Goal: Task Accomplishment & Management: Manage account settings

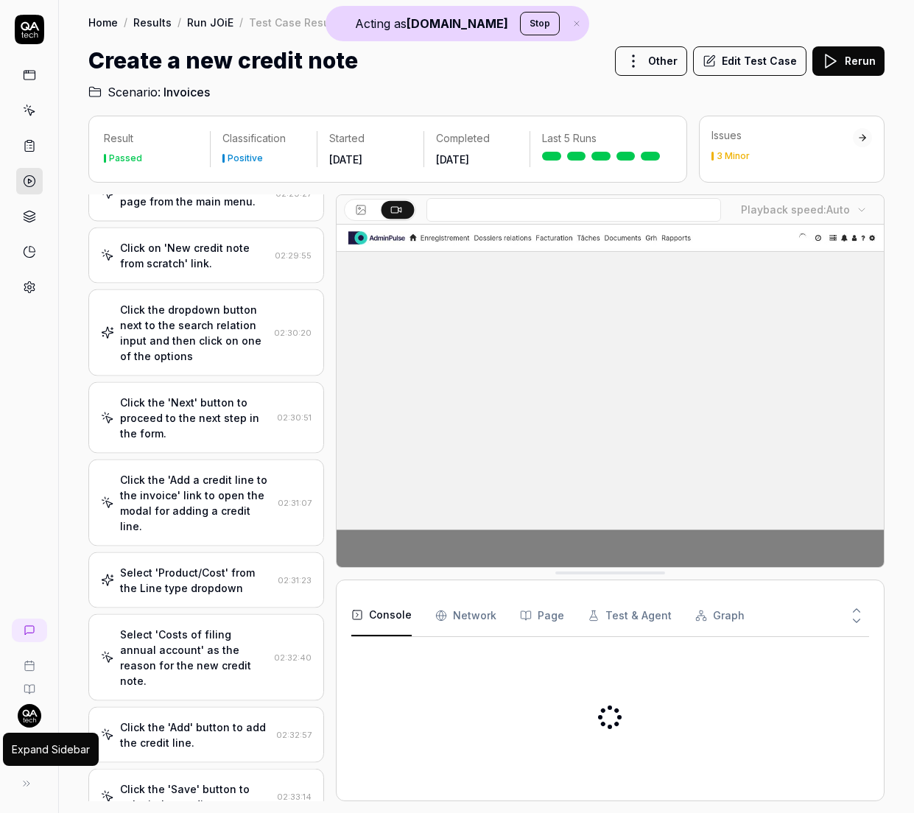
click at [29, 786] on icon at bounding box center [27, 784] width 12 height 12
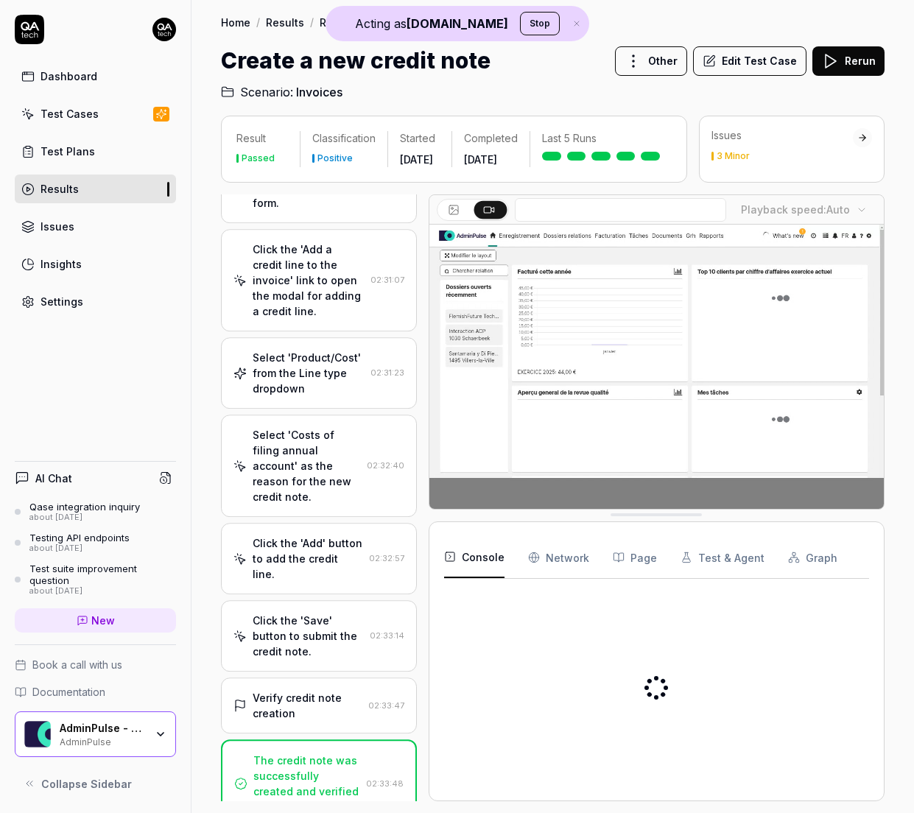
scroll to position [435, 0]
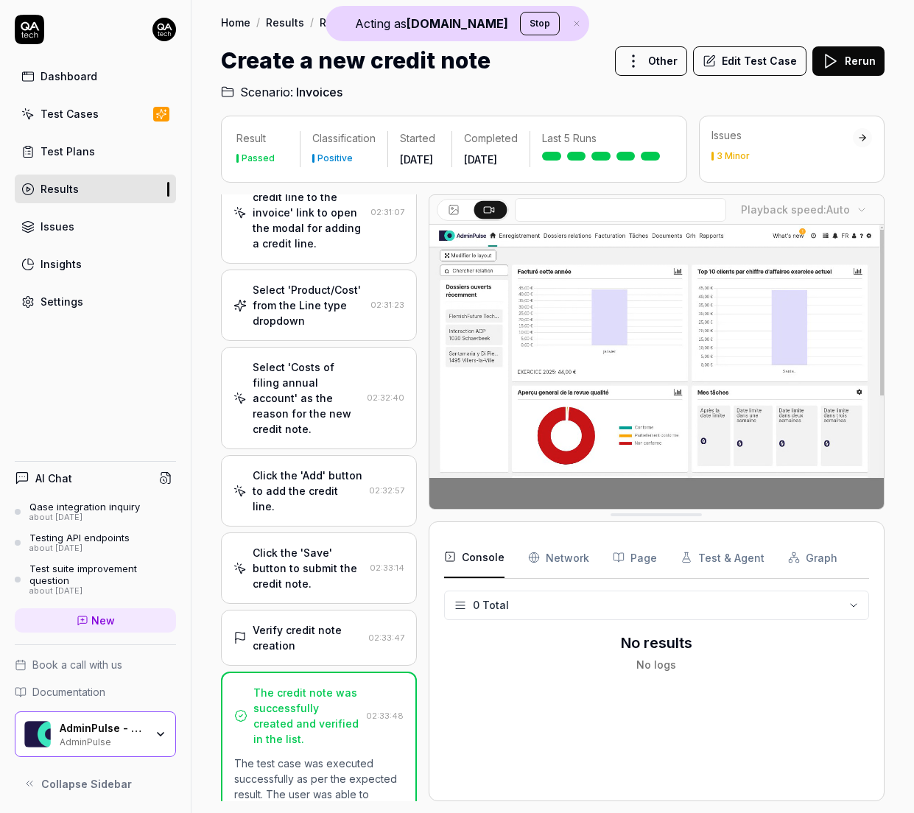
click at [155, 731] on icon "button" at bounding box center [161, 735] width 12 height 12
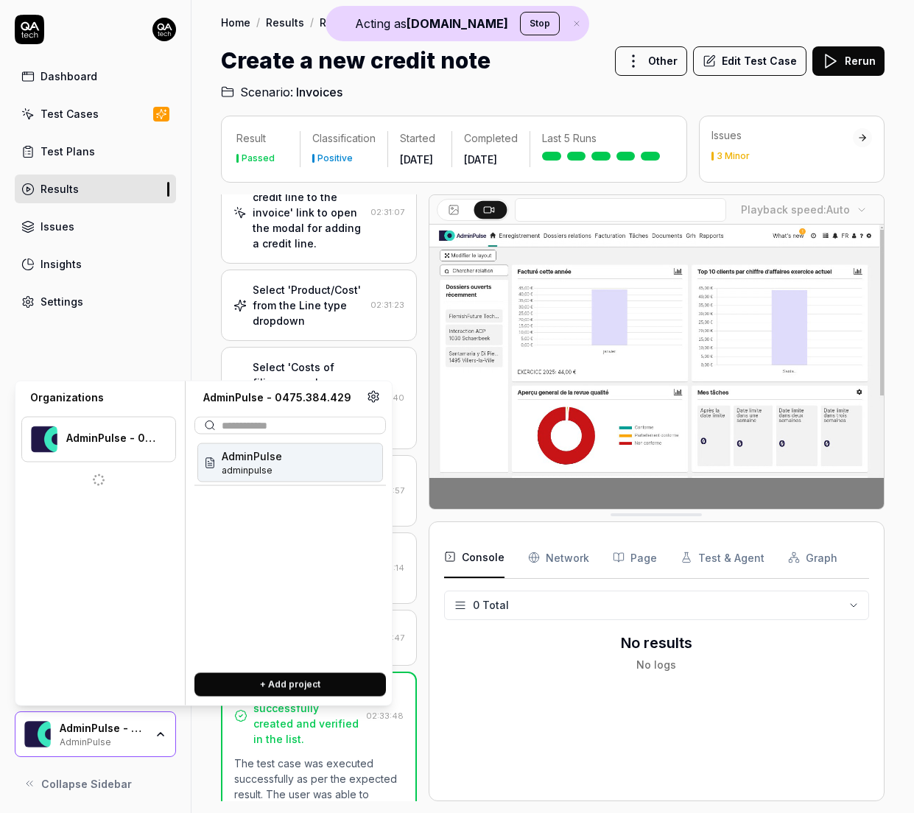
click at [520, 21] on button "Stop" at bounding box center [540, 24] width 40 height 24
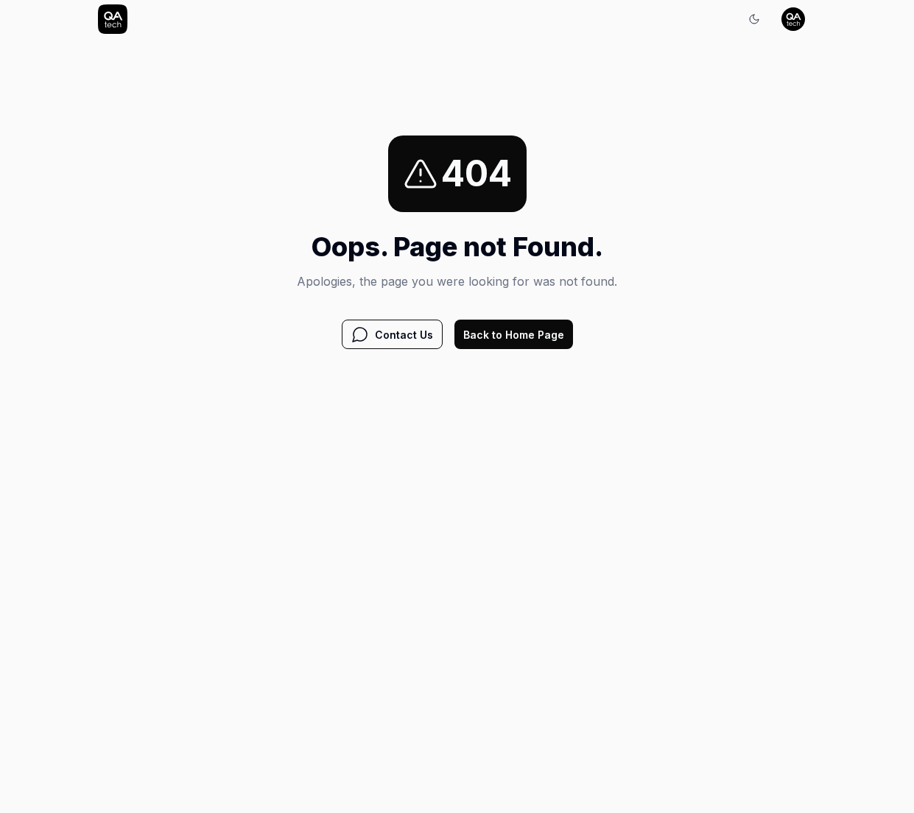
click at [511, 331] on button "Back to Home Page" at bounding box center [514, 334] width 119 height 29
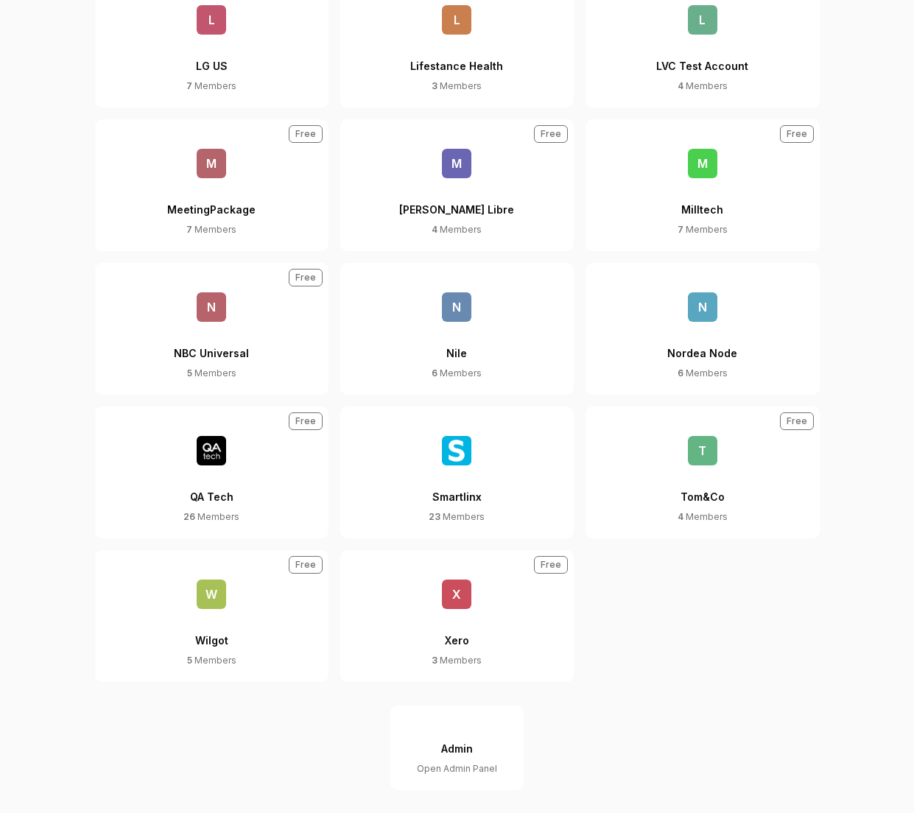
scroll to position [828, 0]
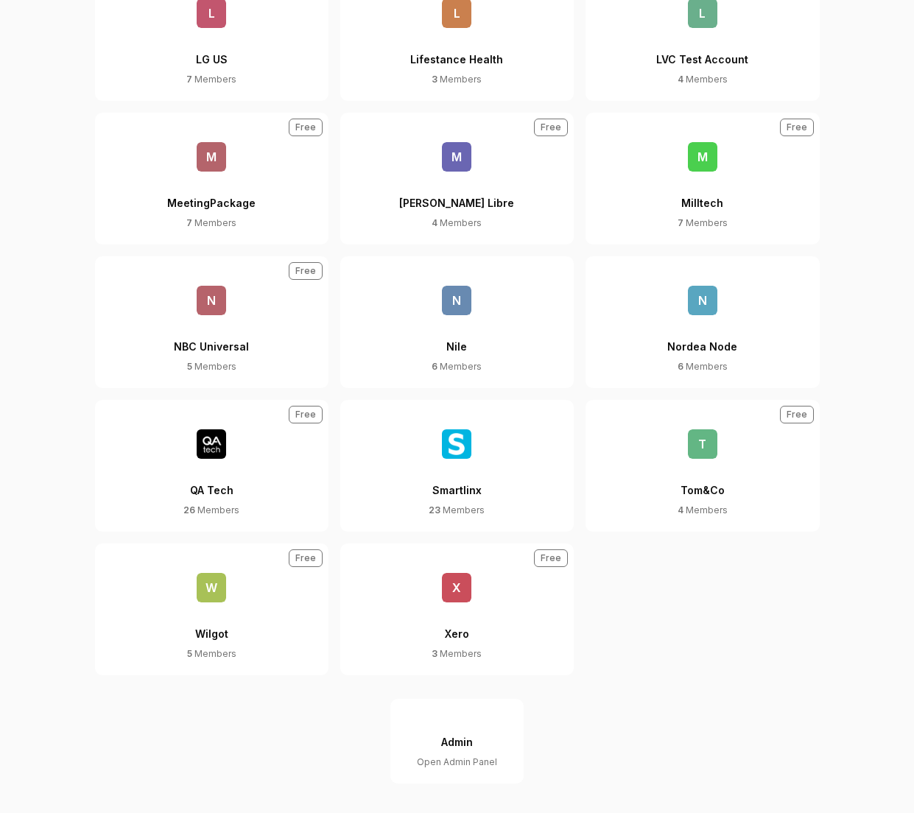
click at [457, 743] on div "Admin" at bounding box center [457, 742] width 32 height 27
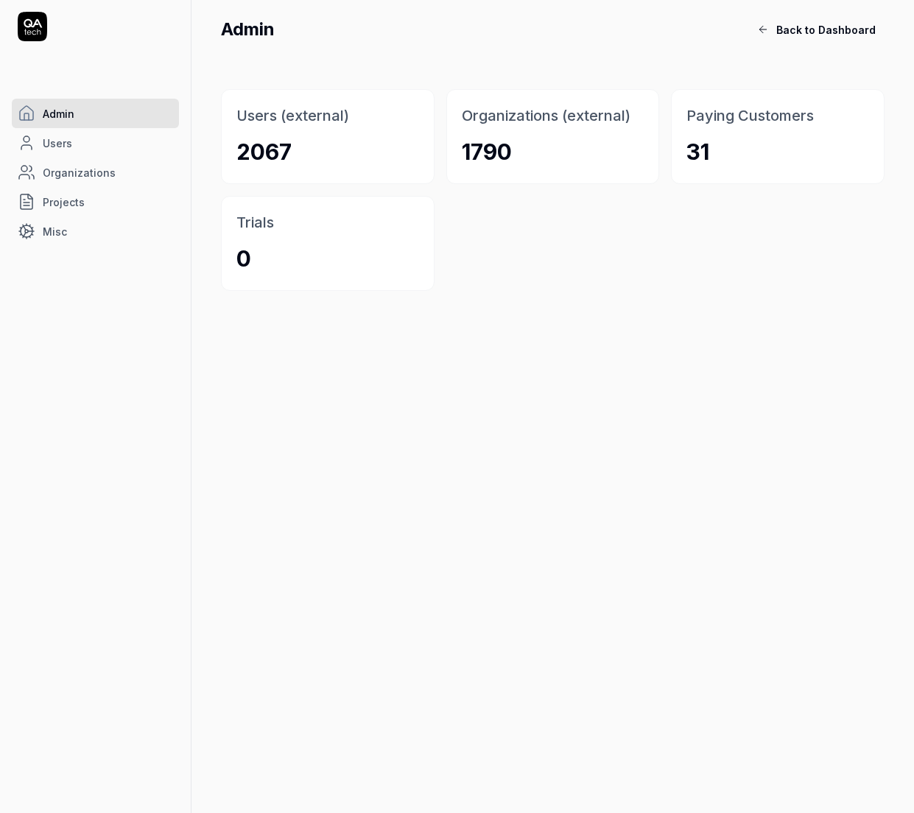
click at [74, 179] on span "Organizations" at bounding box center [79, 172] width 73 height 15
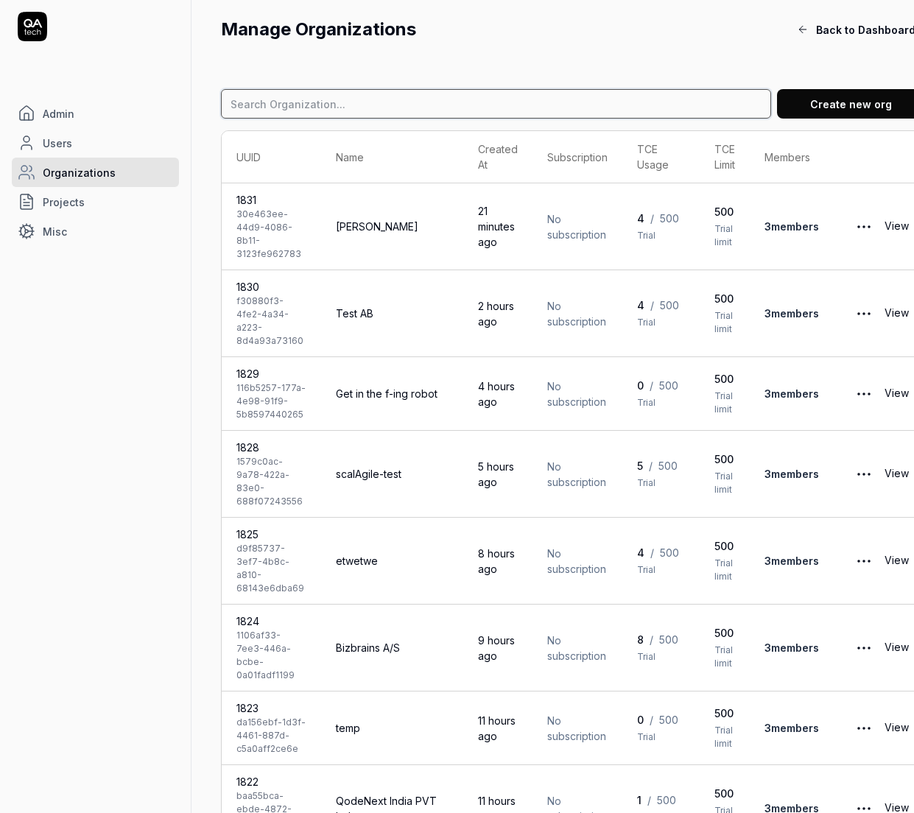
click at [444, 94] on input at bounding box center [496, 103] width 550 height 29
type input "keepnet"
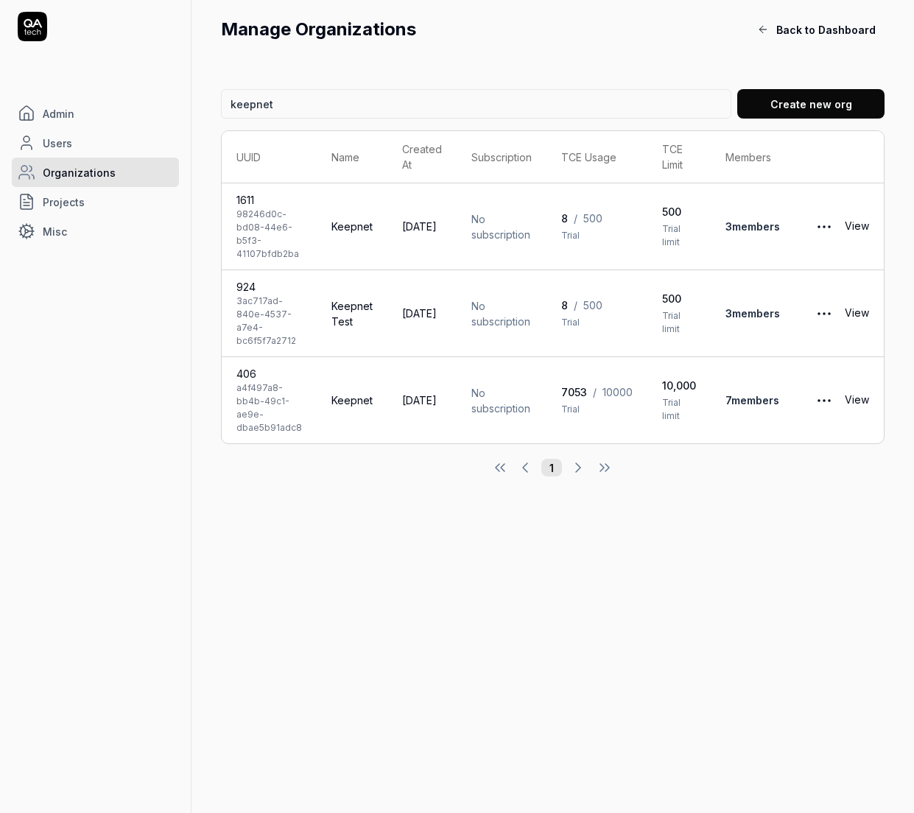
click at [858, 400] on link "View" at bounding box center [857, 400] width 24 height 29
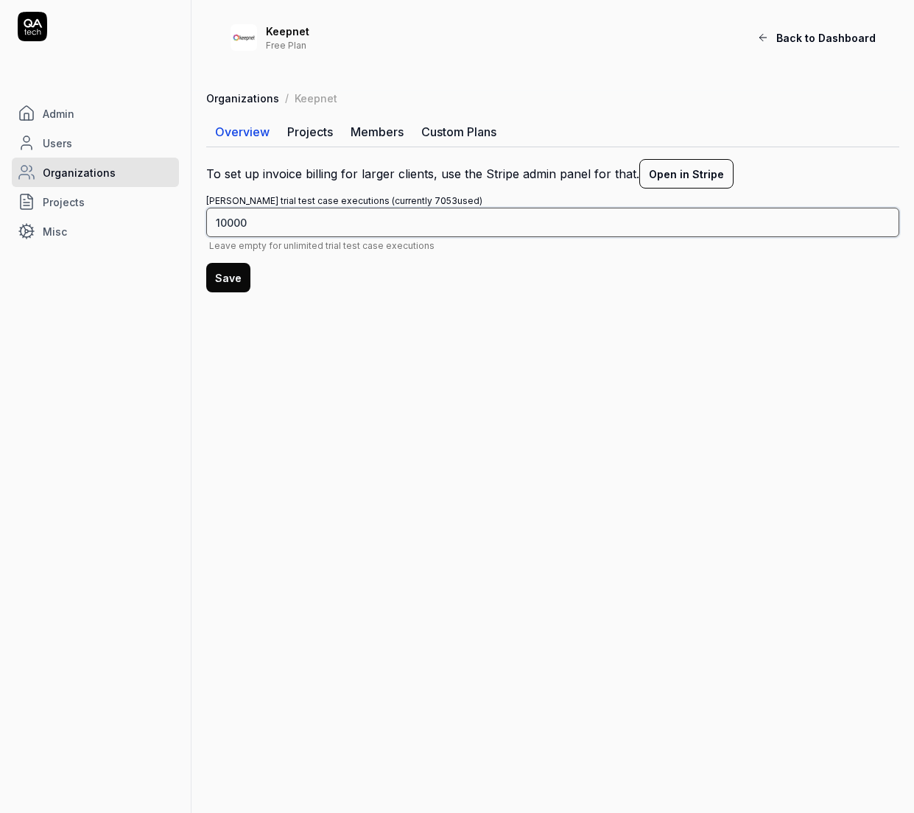
click at [288, 223] on input "10000" at bounding box center [552, 222] width 693 height 29
type input "7100"
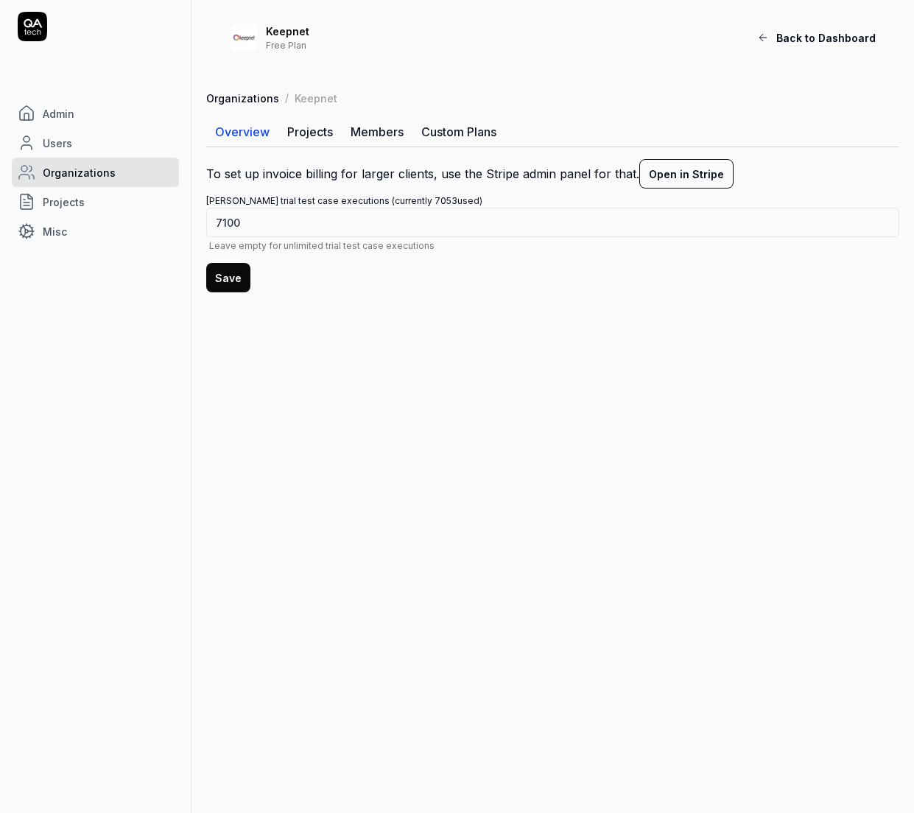
click at [229, 273] on button "Save" at bounding box center [228, 277] width 44 height 29
